Goal: Transaction & Acquisition: Book appointment/travel/reservation

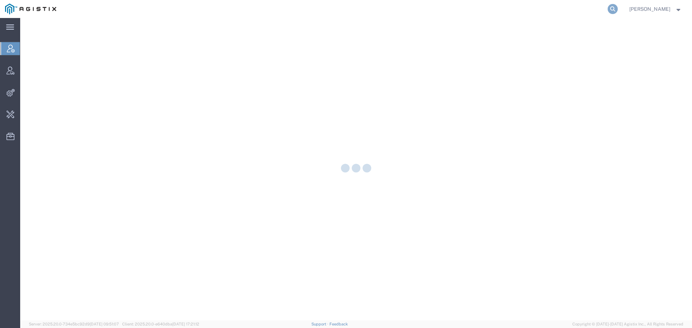
click at [617, 10] on icon at bounding box center [612, 9] width 10 height 10
paste input "57063124"
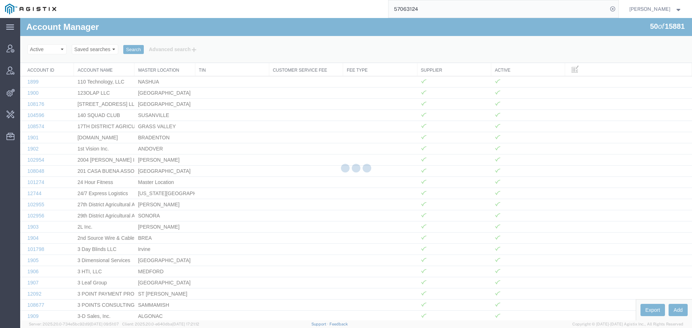
drag, startPoint x: 449, startPoint y: 11, endPoint x: 315, endPoint y: 13, distance: 134.8
click at [321, 13] on div "57063124" at bounding box center [339, 9] width 557 height 18
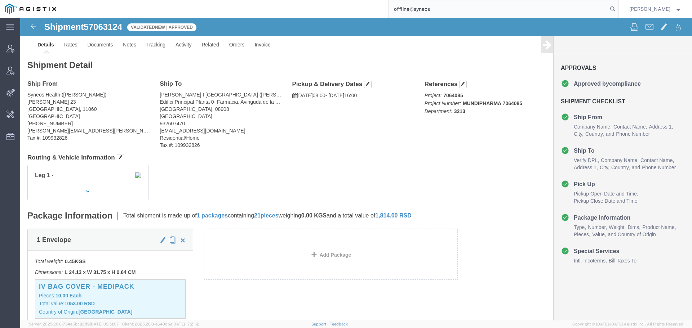
type input "offline@syneos"
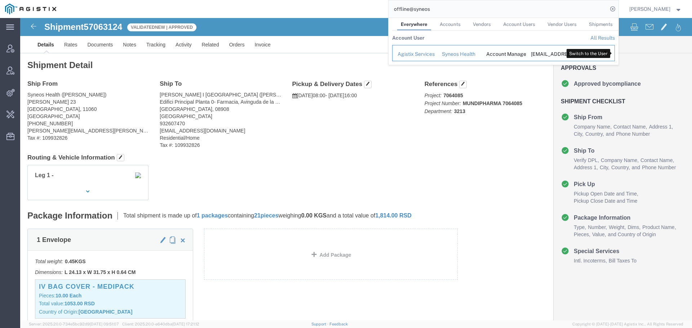
drag, startPoint x: 614, startPoint y: 54, endPoint x: 528, endPoint y: 54, distance: 85.7
click at [610, 54] on icon "Search Results" at bounding box center [605, 53] width 10 height 10
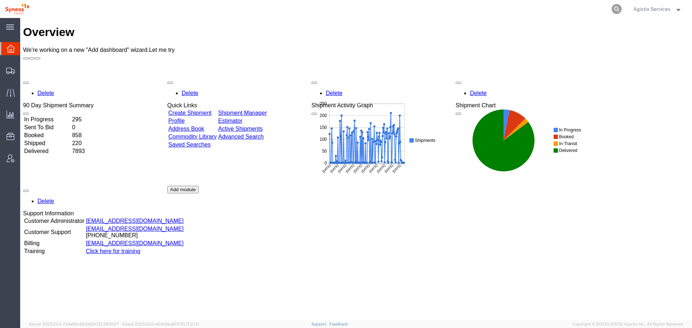
click at [617, 8] on icon at bounding box center [616, 9] width 10 height 10
paste input "57063124"
type input "57063124"
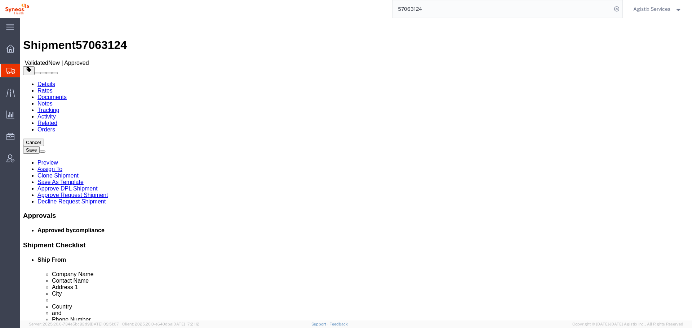
select select "63774"
select select
click icon
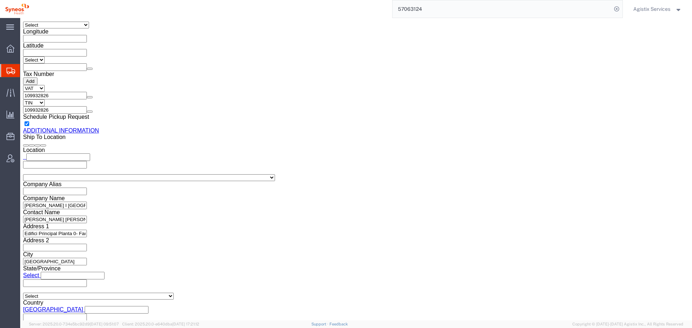
scroll to position [857, 0]
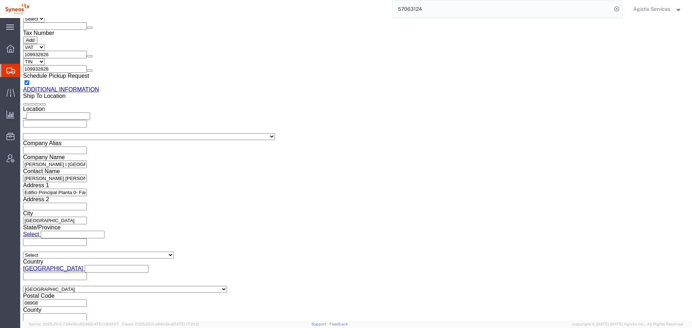
click button "Rate Shipment"
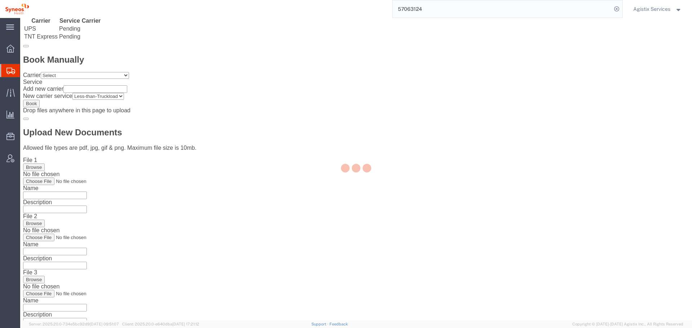
scroll to position [14, 0]
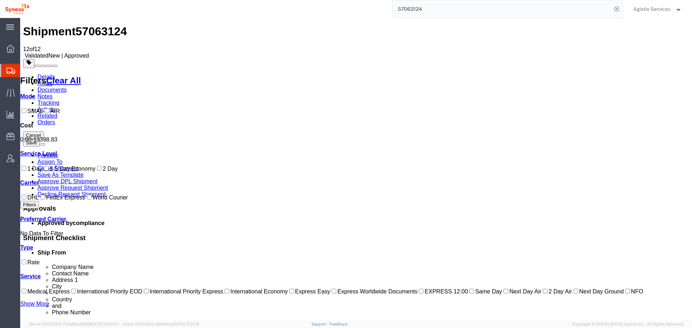
click at [42, 74] on link "Details" at bounding box center [46, 77] width 18 height 6
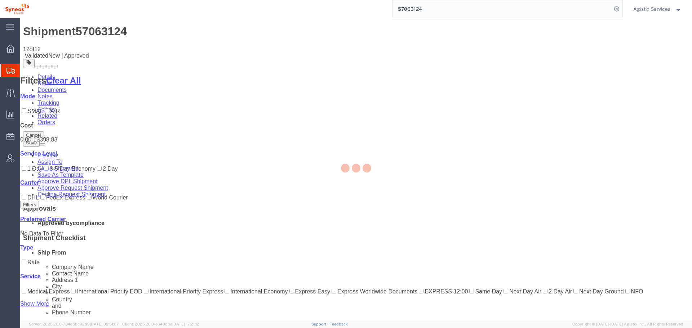
select select "63774"
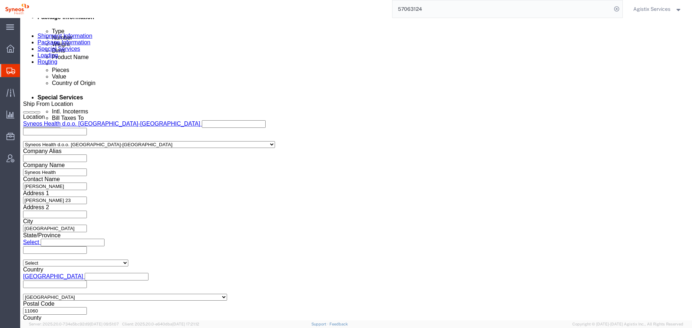
click link "Package Information"
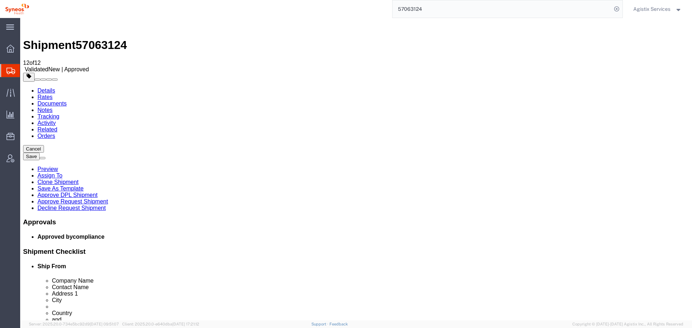
drag, startPoint x: 630, startPoint y: 61, endPoint x: 303, endPoint y: 54, distance: 326.8
click link "Clone Shipment"
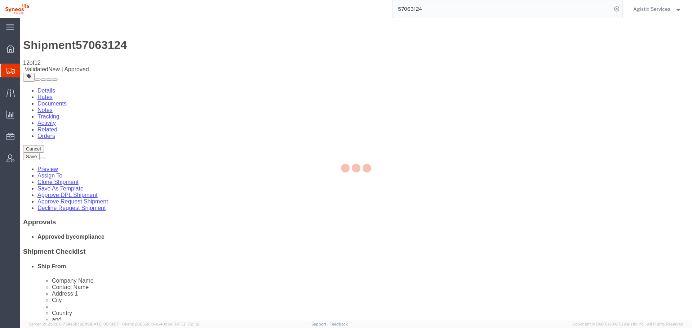
select select "63774"
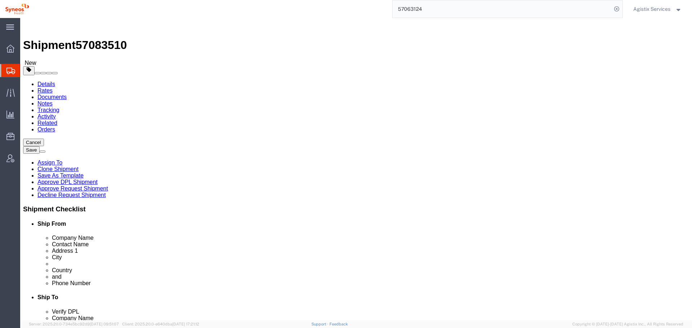
click link "Package Information"
click icon
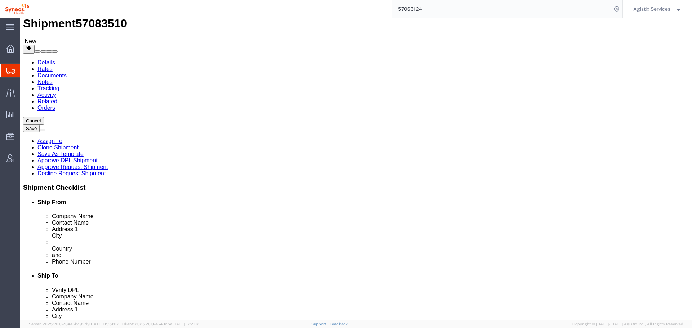
scroll to position [108, 0]
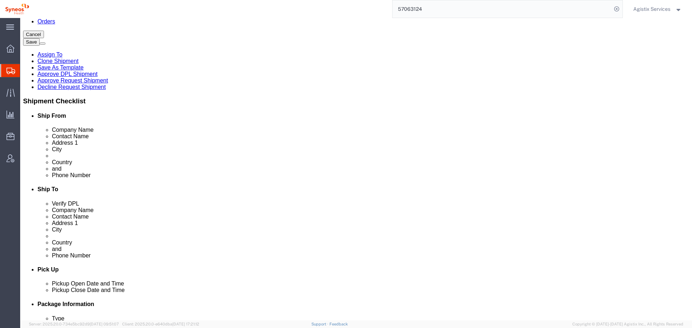
click div "+381642063047"
click input "nadina.vukovic@syneoshealth.com"
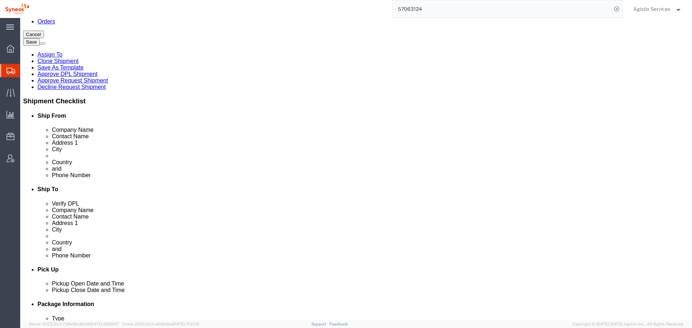
click input "nadina.vukovic@syneoshealth.com"
checkbox input "false"
click input "mamiquel@iconcologia.net"
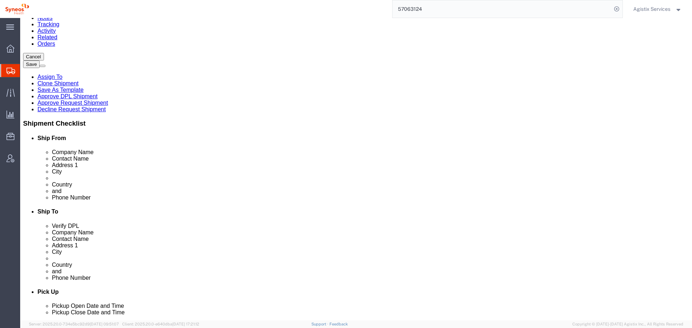
scroll to position [0, 0]
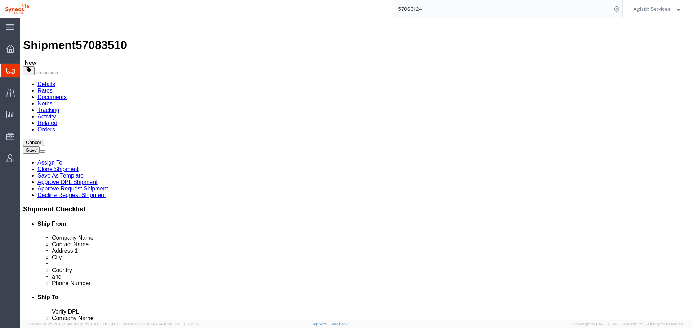
drag, startPoint x: 138, startPoint y: 148, endPoint x: 34, endPoint y: 148, distance: 104.5
click div "Contact Name Nadina Vukovic"
type input "TEST-CARRIEV"
drag, startPoint x: 325, startPoint y: 154, endPoint x: 229, endPoint y: 154, distance: 96.2
click div "Ship From Location Location Syneos Health d.o.o. Beograd-Serbia Select My Profi…"
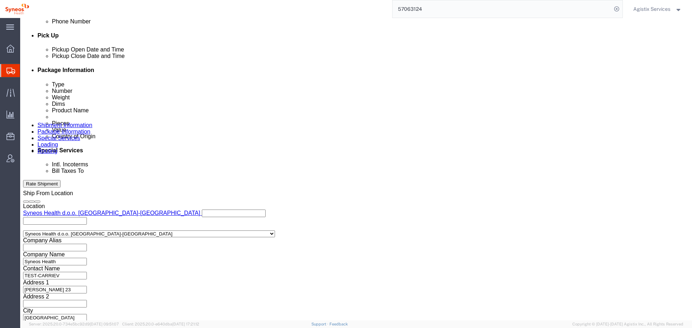
scroll to position [360, 0]
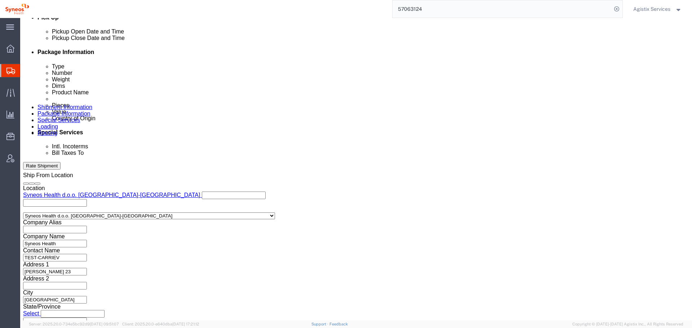
type input "TEST-CARRIEV"
click button "button"
drag, startPoint x: 129, startPoint y: 203, endPoint x: 15, endPoint y: 196, distance: 114.4
click div "Select Account Type Activity ID Airline Appointment Number ASN Batch Request # …"
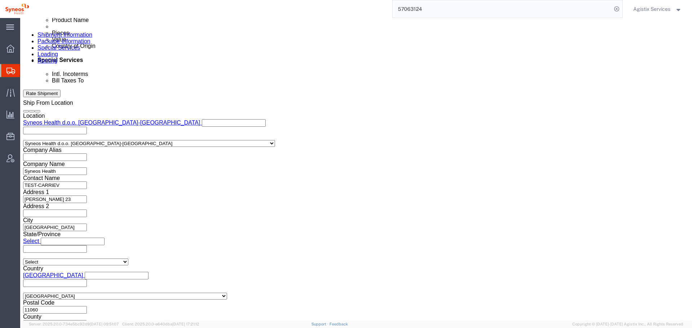
scroll to position [438, 0]
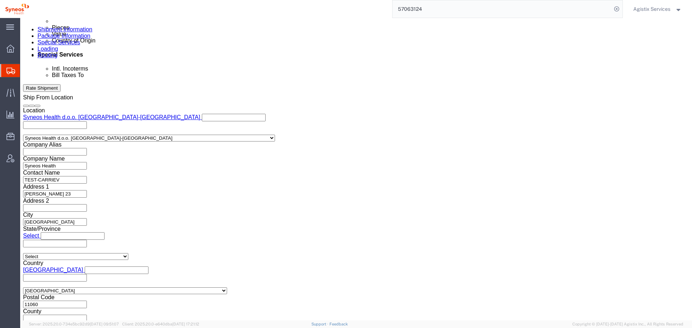
type input "TEST-CARRIEV"
click icon
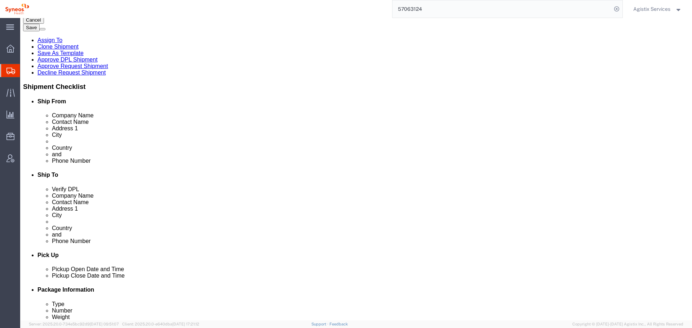
click icon
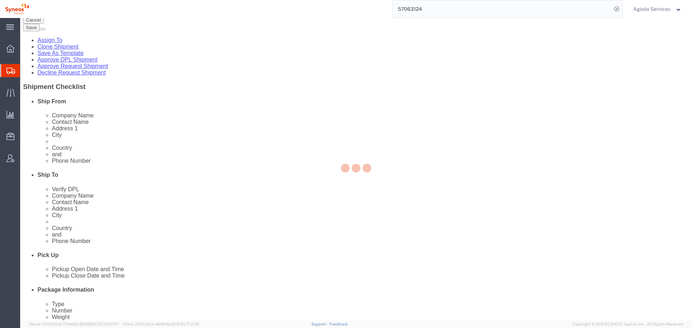
select select
select select "DEPARTMENT"
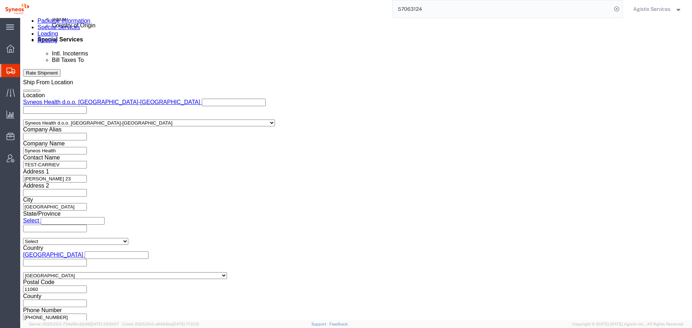
scroll to position [423, 0]
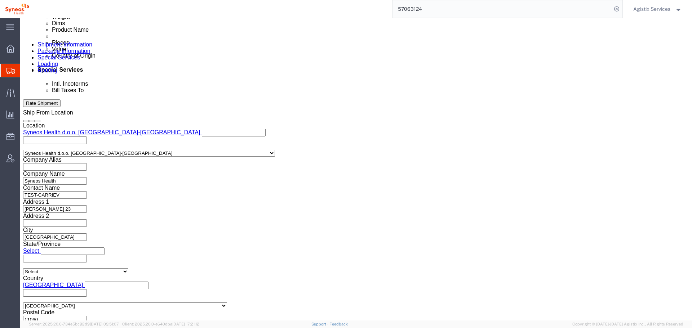
click link
type input "Enter Email Address"
click button "Rate Shipment"
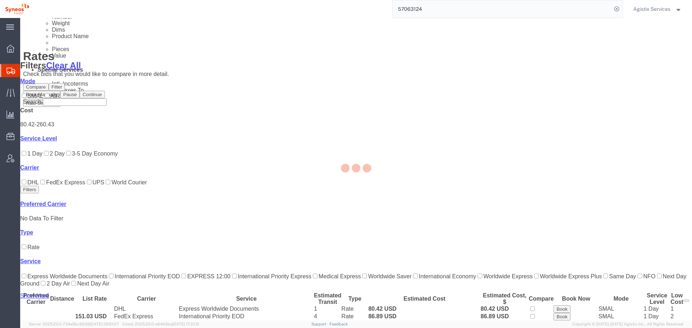
scroll to position [31, 0]
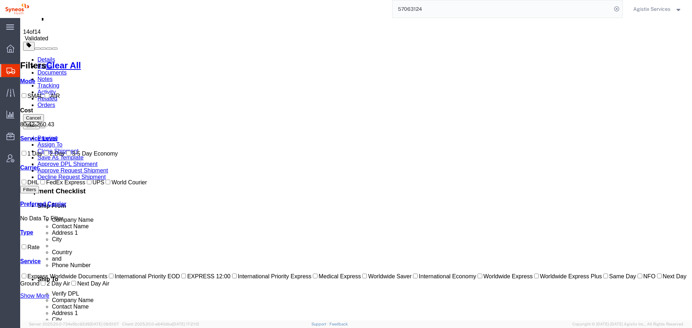
click at [45, 57] on link "Details" at bounding box center [46, 60] width 18 height 6
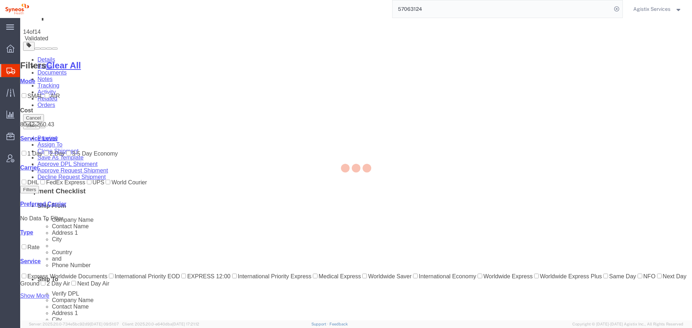
select select "63774"
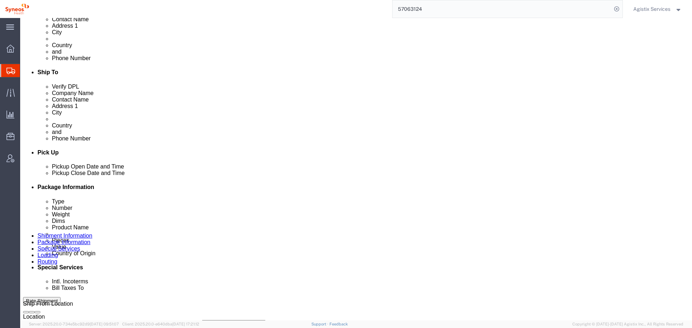
scroll to position [319, 0]
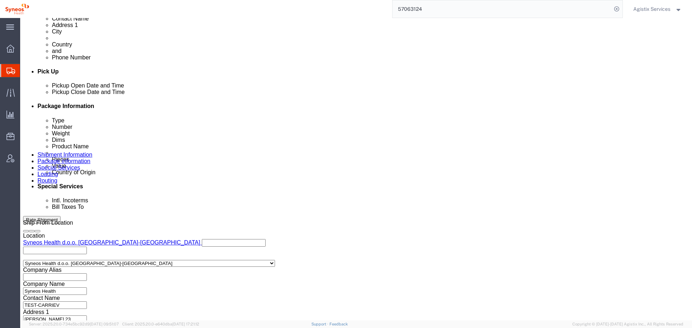
click icon
type input "SER"
select "63774"
click button "Rate Shipment"
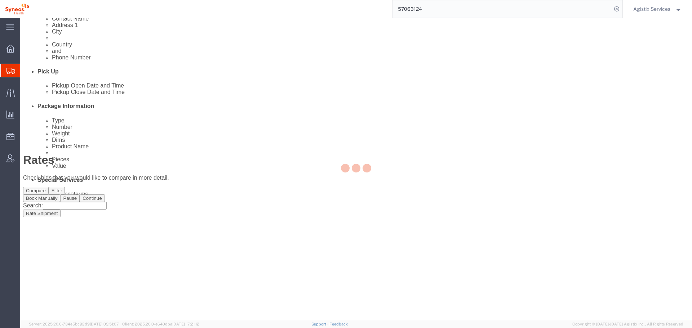
scroll to position [14, 0]
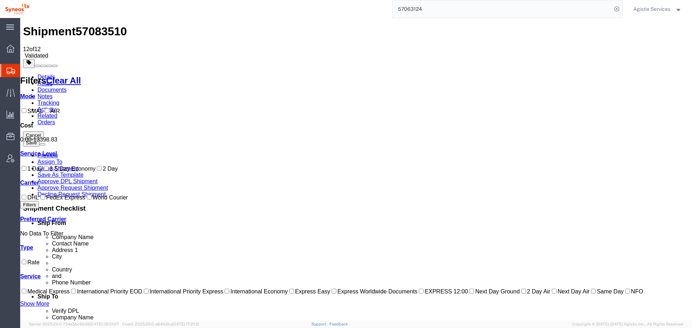
click at [47, 74] on link "Details" at bounding box center [46, 77] width 18 height 6
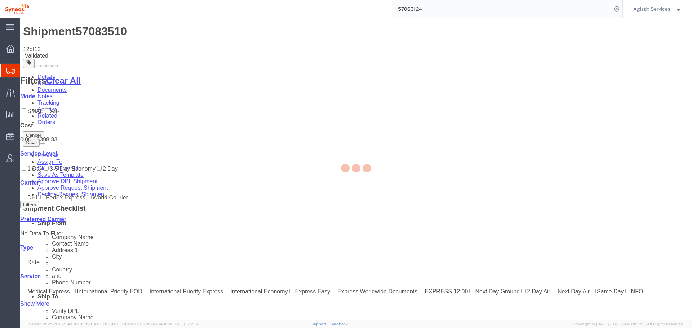
select select "63774"
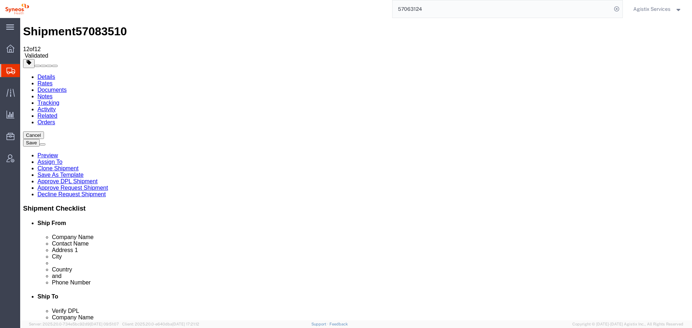
click icon
click select "Select Bale(s) Basket(s) Bolt(s) Bottle(s) Buckets Bulk Bundle(s) Can(s) Cardbo…"
select select "YRPK"
click select "Select Bale(s) Basket(s) Bolt(s) Bottle(s) Buckets Bulk Bundle(s) Can(s) Cardbo…"
click button "Rate Shipment"
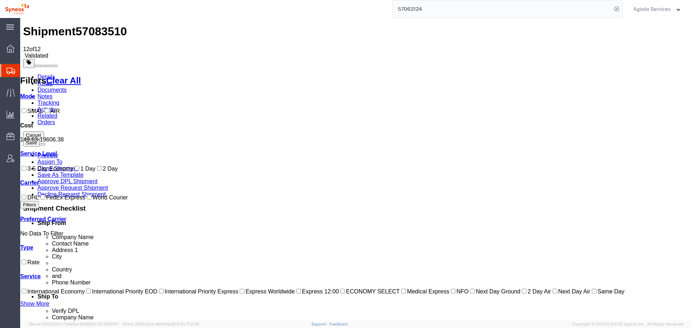
click at [45, 74] on link "Details" at bounding box center [46, 77] width 18 height 6
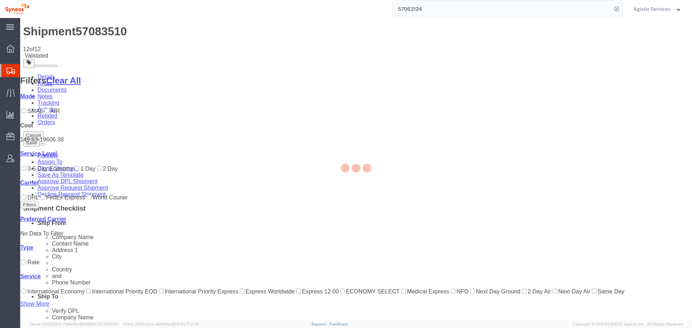
select select "63774"
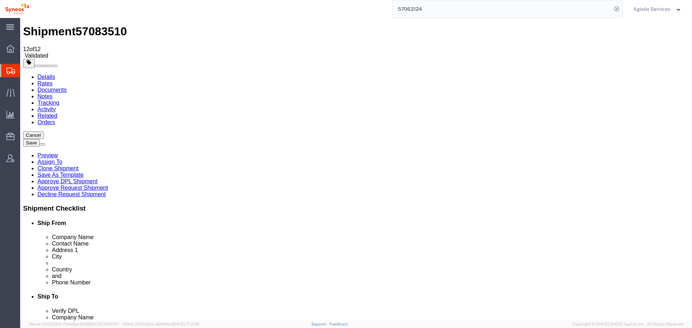
click icon
click select "Select Bale(s) Basket(s) Bolt(s) Bottle(s) Buckets Bulk Bundle(s) Can(s) Cardbo…"
select select "PAK"
click select "Select Bale(s) Basket(s) Bolt(s) Bottle(s) Buckets Bulk Bundle(s) Can(s) Cardbo…"
type input "10.25"
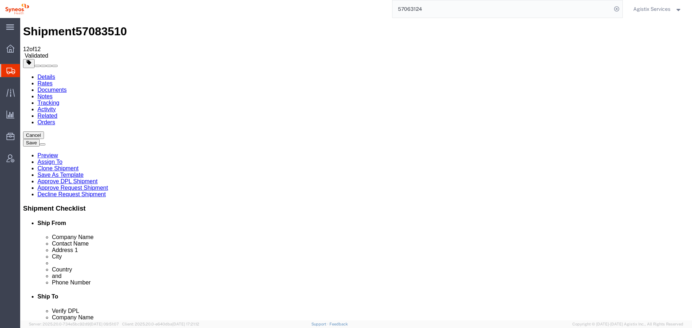
type input "12.75"
type input "1.00"
click select "Select cm ft in"
select select "CM"
click select "Select cm ft in"
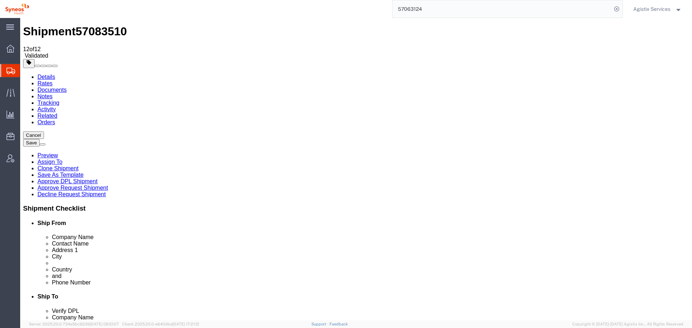
type input "26.04"
type input "32.38"
type input "2.54"
click button "Rate Shipment"
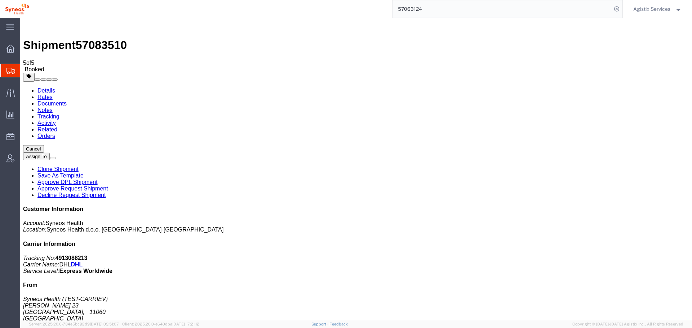
click at [44, 145] on button "Cancel" at bounding box center [33, 149] width 21 height 8
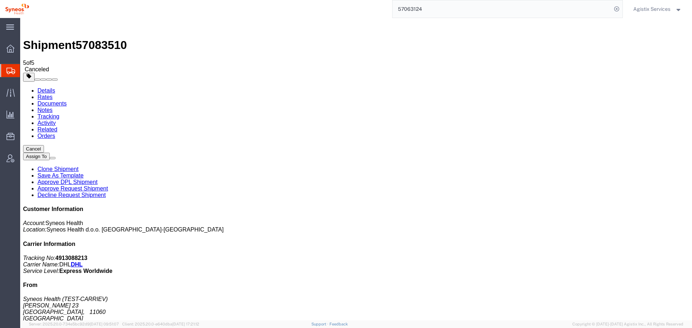
click link "Activity"
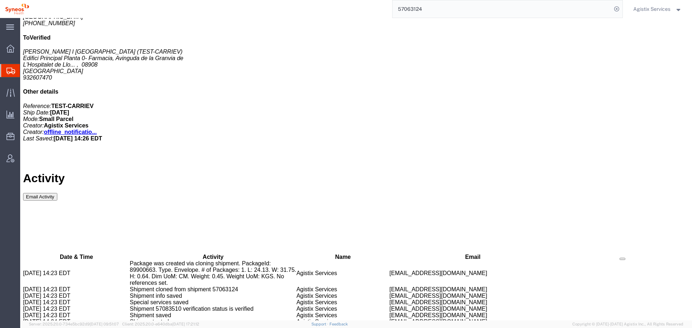
scroll to position [314, 0]
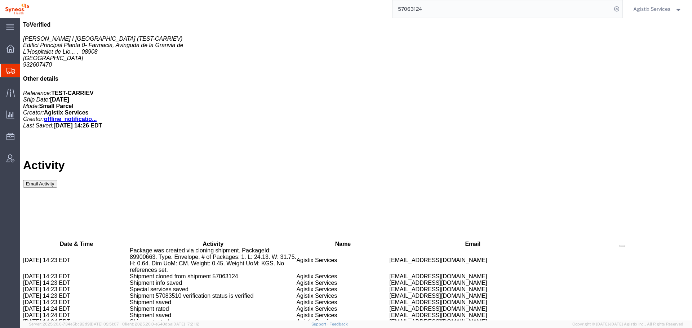
copy span "57083510"
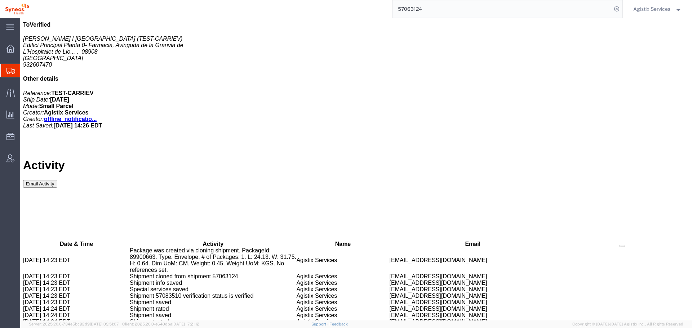
copy span "57083510"
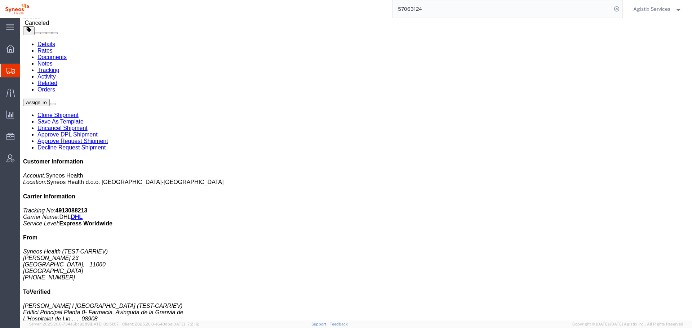
scroll to position [0, 0]
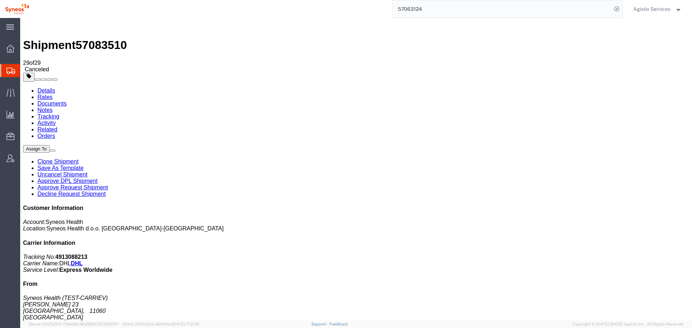
copy td "57063124"
